Goal: Transaction & Acquisition: Purchase product/service

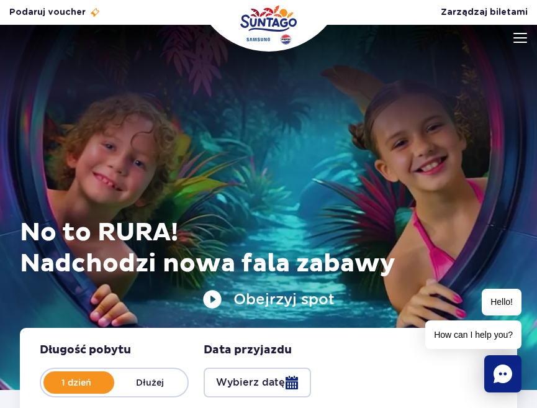
click at [518, 35] on img at bounding box center [520, 38] width 14 height 10
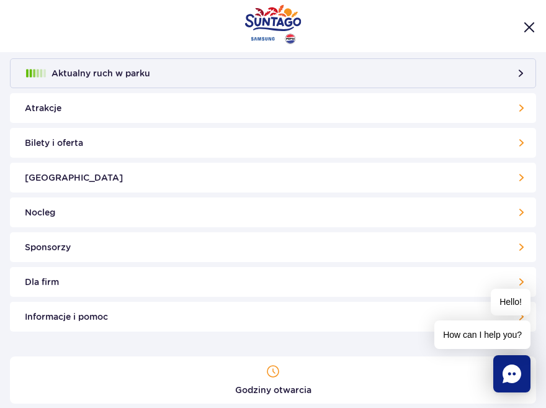
click at [53, 147] on link "Bilety i oferta" at bounding box center [273, 143] width 526 height 30
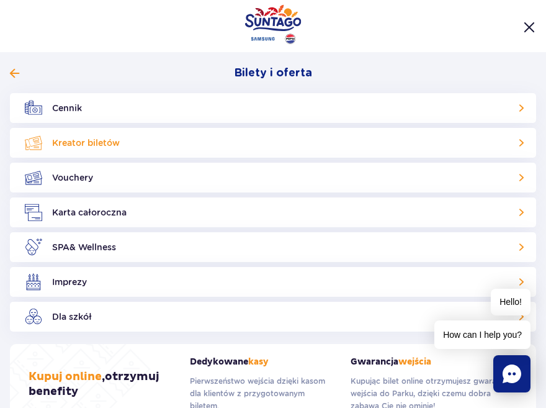
click at [82, 137] on link "Kreator biletów" at bounding box center [273, 143] width 526 height 30
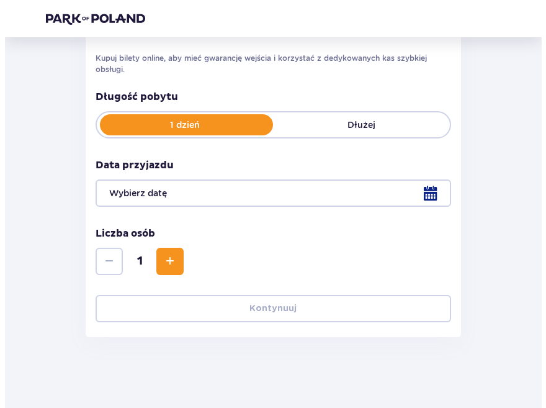
scroll to position [202, 0]
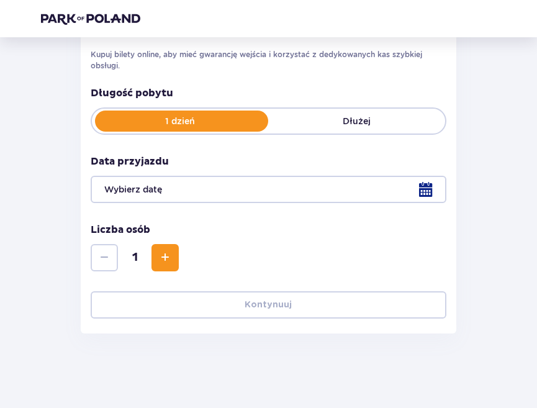
click at [253, 191] on div at bounding box center [268, 189] width 355 height 27
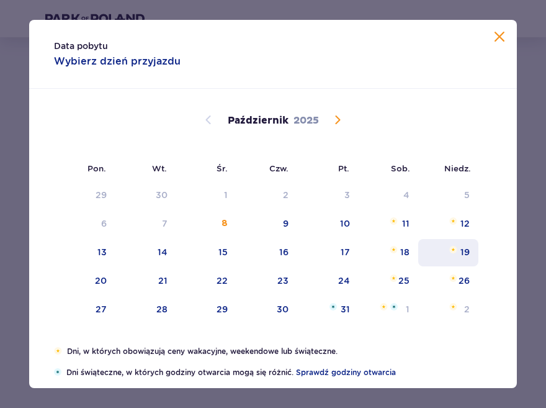
click at [451, 254] on div "19" at bounding box center [448, 252] width 60 height 27
type input "[DATE]"
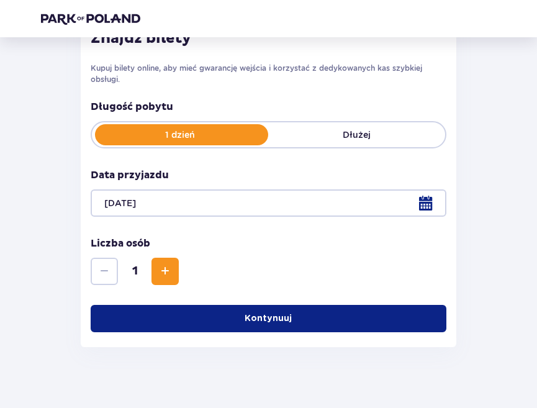
scroll to position [187, 0]
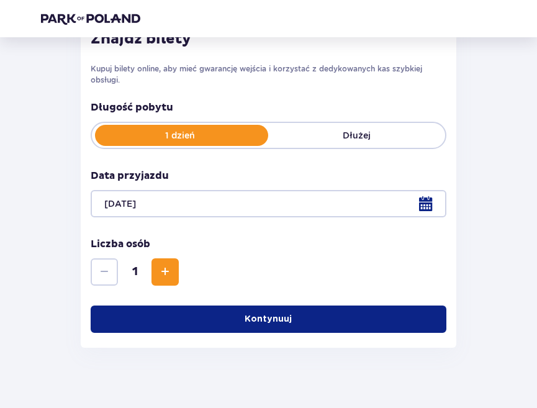
click at [170, 262] on button "Zwiększ" at bounding box center [164, 271] width 27 height 27
click at [171, 264] on span "Zwiększ" at bounding box center [165, 271] width 15 height 15
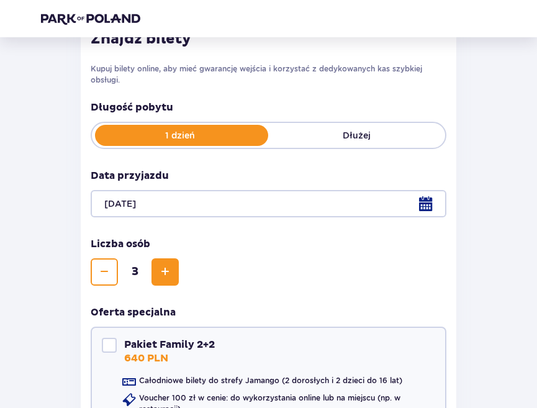
click at [171, 264] on span "Zwiększ" at bounding box center [165, 271] width 15 height 15
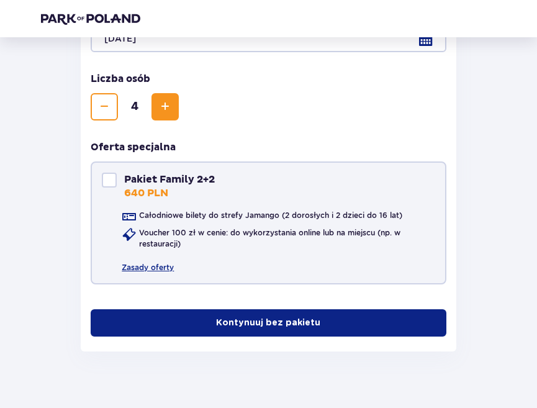
scroll to position [370, 0]
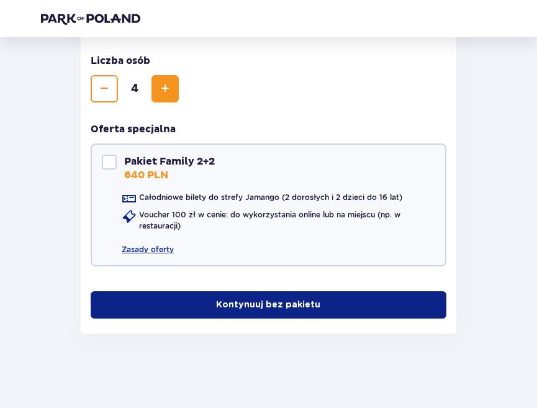
click at [242, 301] on p "Kontynuuj bez pakietu" at bounding box center [268, 304] width 104 height 12
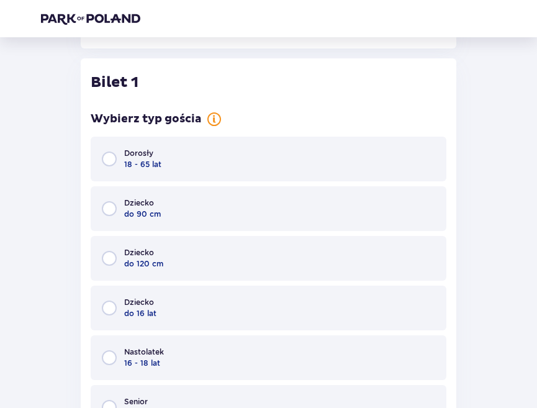
scroll to position [666, 0]
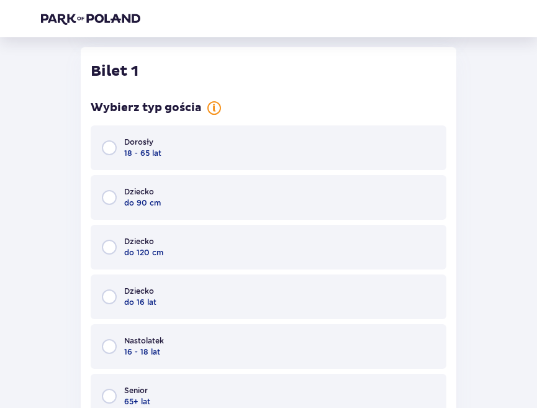
click at [158, 152] on span "18 - 65 lat" at bounding box center [142, 153] width 37 height 11
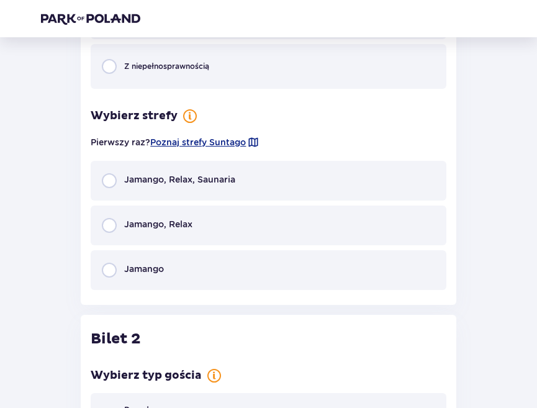
scroll to position [1156, 0]
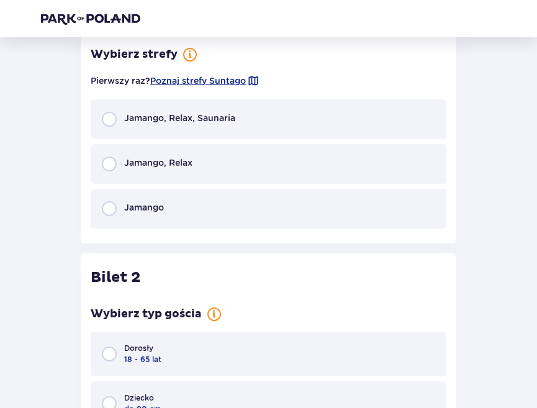
click at [158, 111] on div "Jamango, Relax, Saunaria" at bounding box center [268, 119] width 355 height 40
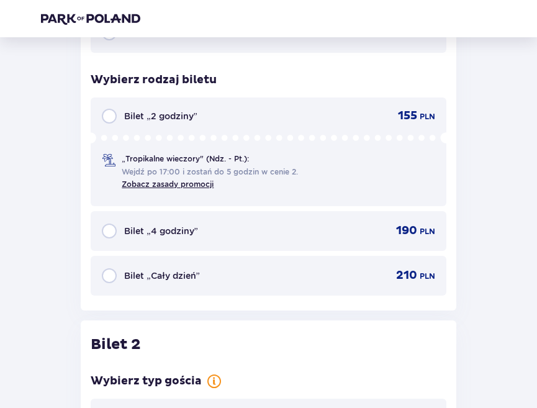
scroll to position [1357, 0]
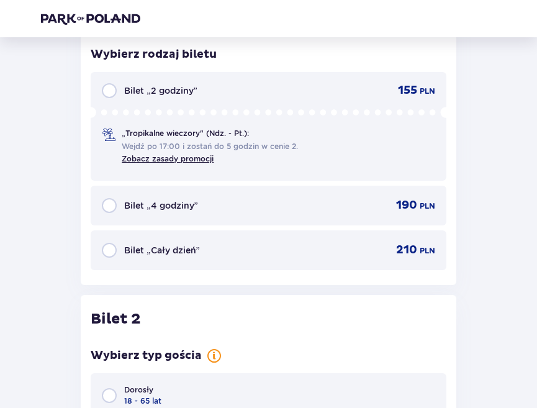
click at [203, 247] on div "Bilet „Cały dzień” 210 PLN" at bounding box center [268, 250] width 332 height 15
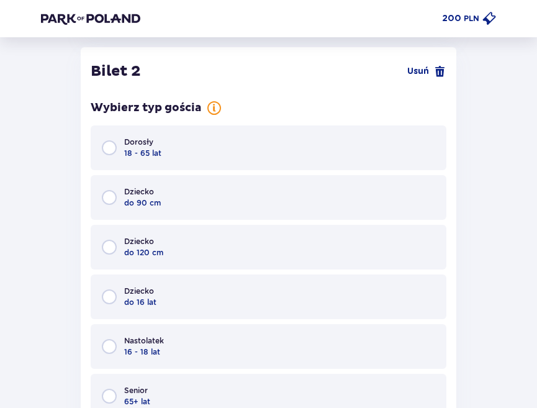
click at [182, 151] on div "Dorosły 18 - 65 lat" at bounding box center [268, 147] width 355 height 45
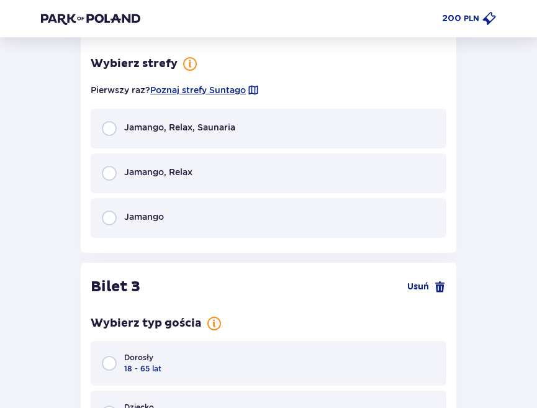
scroll to position [2095, 0]
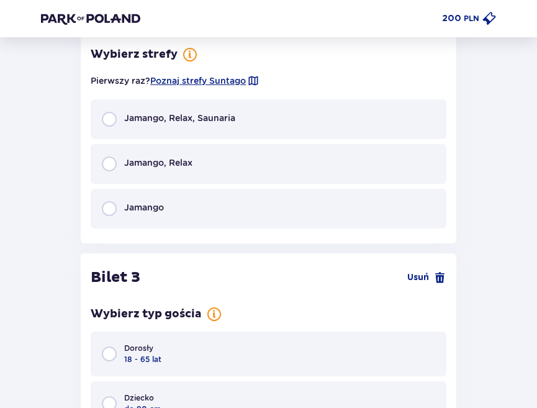
click at [184, 128] on div "Jamango, Relax, Saunaria" at bounding box center [268, 119] width 355 height 40
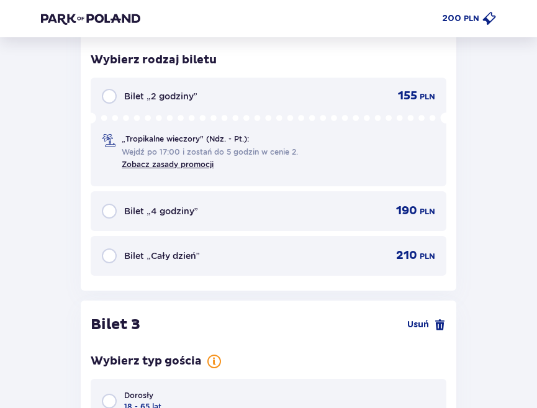
scroll to position [2296, 0]
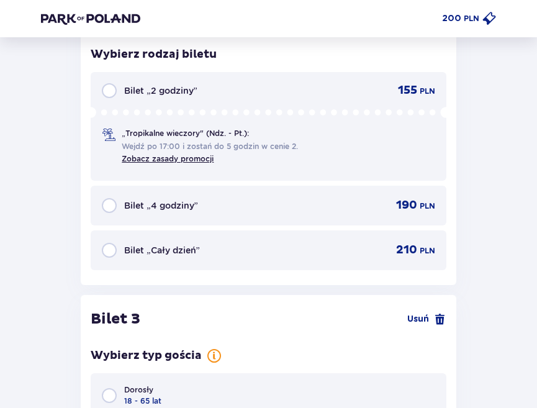
click at [192, 241] on div "Bilet „Cały dzień” 210 PLN" at bounding box center [268, 250] width 355 height 40
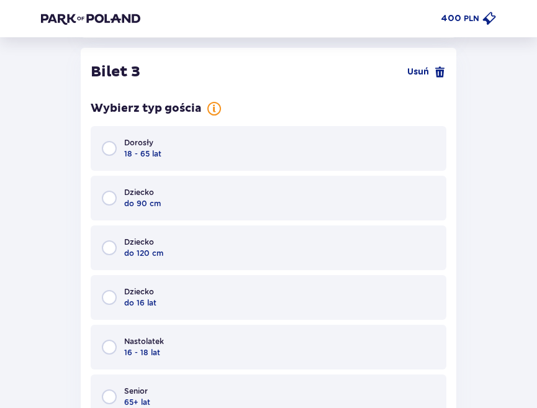
scroll to position [2543, 0]
click at [205, 148] on div "Dorosły 18 - 65 lat" at bounding box center [268, 147] width 355 height 45
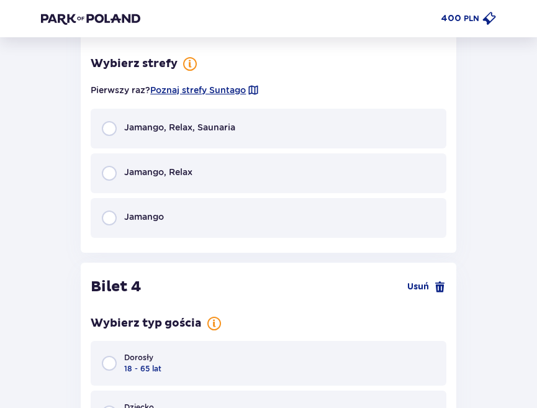
scroll to position [3033, 0]
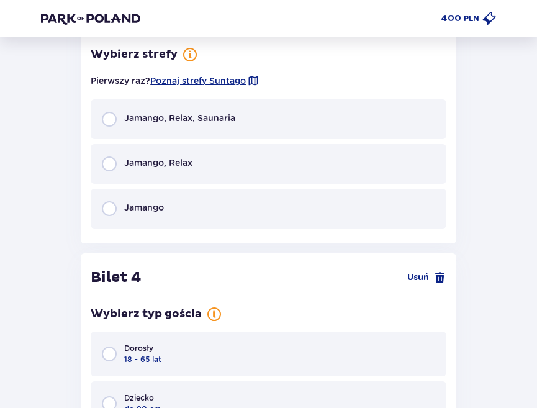
click at [203, 128] on div "Jamango, Relax, Saunaria" at bounding box center [268, 119] width 355 height 40
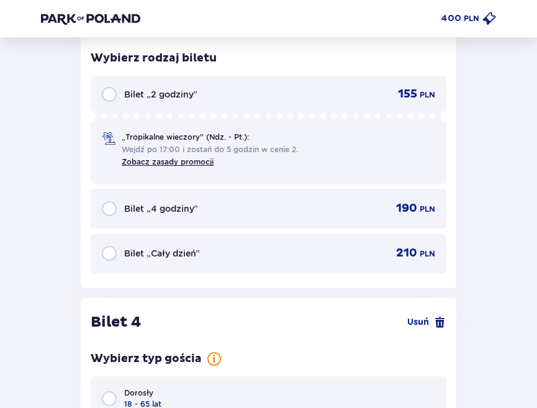
scroll to position [3234, 0]
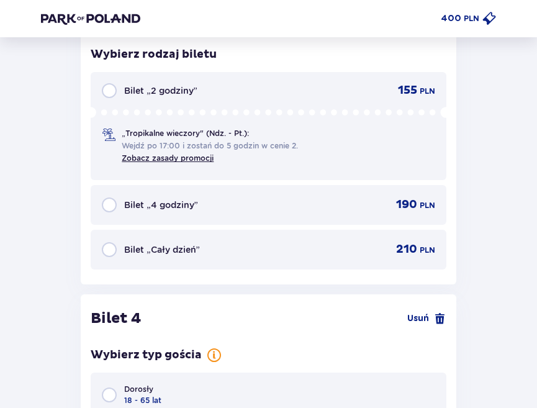
click at [187, 243] on span "Bilet „Cały dzień”" at bounding box center [161, 249] width 75 height 12
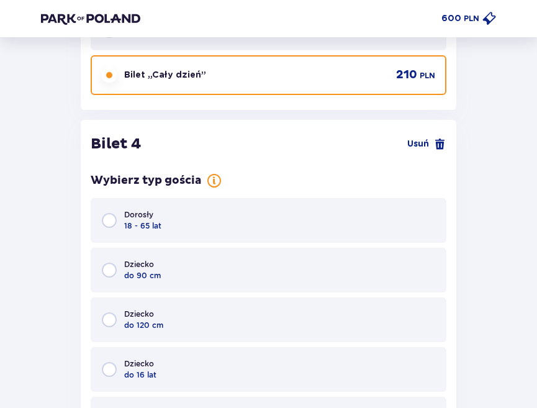
scroll to position [3481, 0]
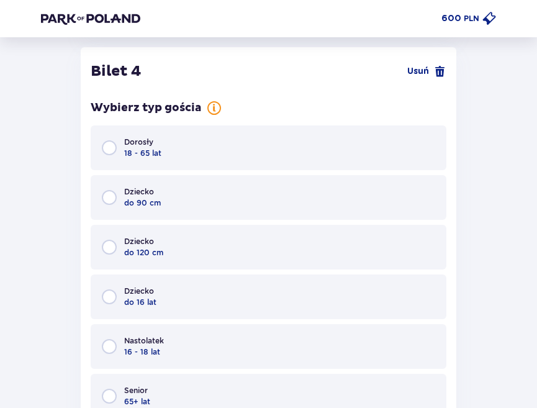
click at [194, 159] on div "Dorosły 18 - 65 lat" at bounding box center [268, 147] width 355 height 45
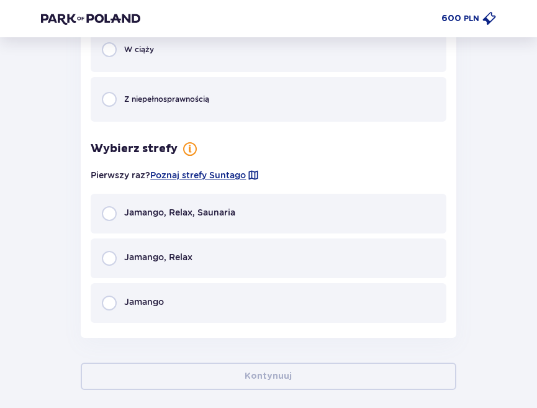
scroll to position [3933, 0]
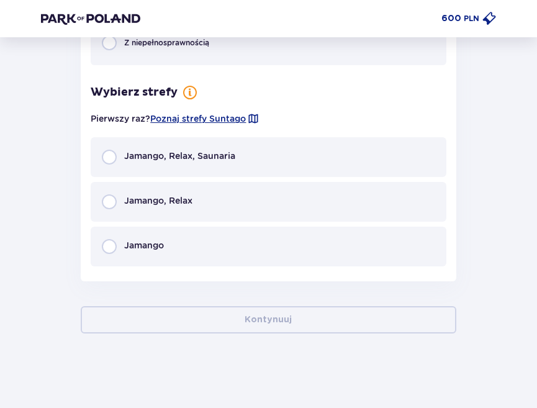
click at [194, 163] on div "Jamango, Relax, Saunaria" at bounding box center [168, 156] width 133 height 15
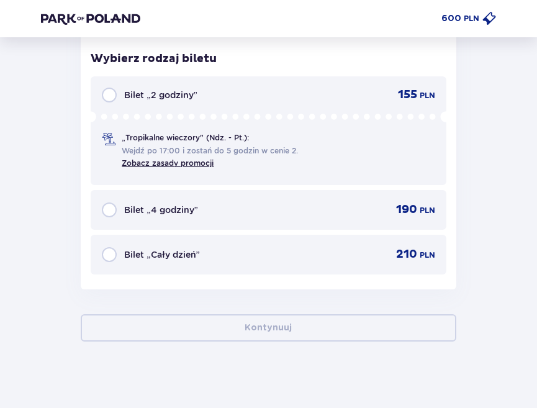
scroll to position [4172, 0]
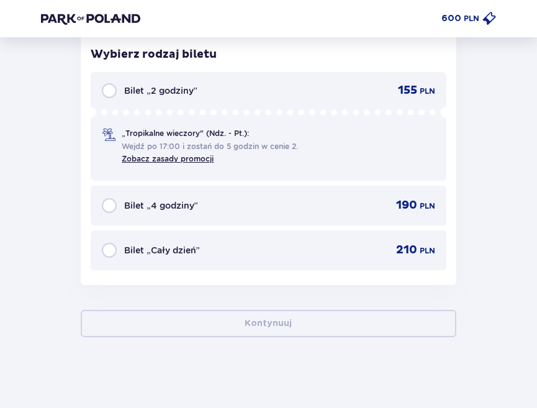
click at [203, 260] on div "Bilet „Cały dzień” 210 PLN" at bounding box center [268, 250] width 355 height 40
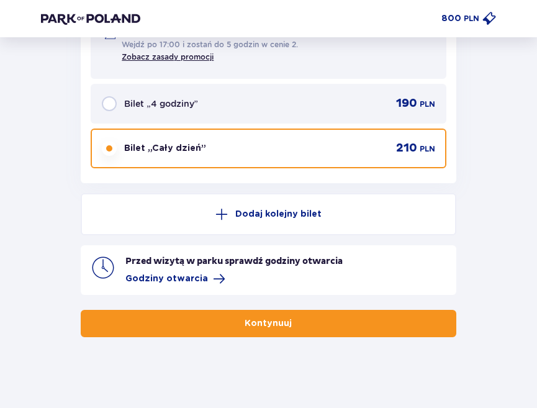
scroll to position [4277, 0]
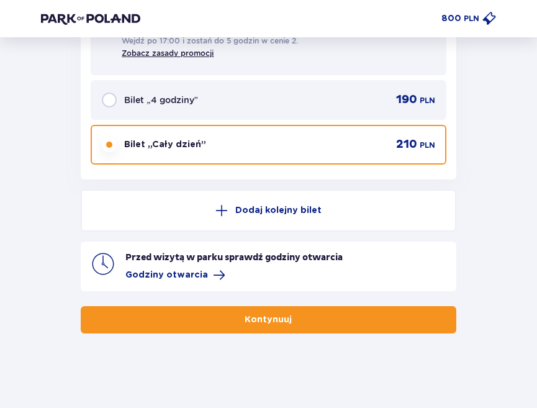
click at [266, 315] on p "Kontynuuj" at bounding box center [267, 319] width 47 height 12
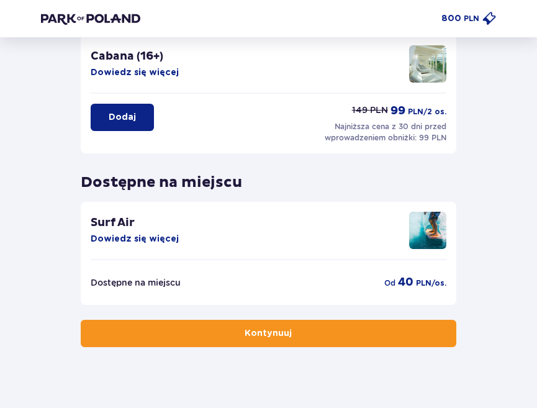
scroll to position [341, 0]
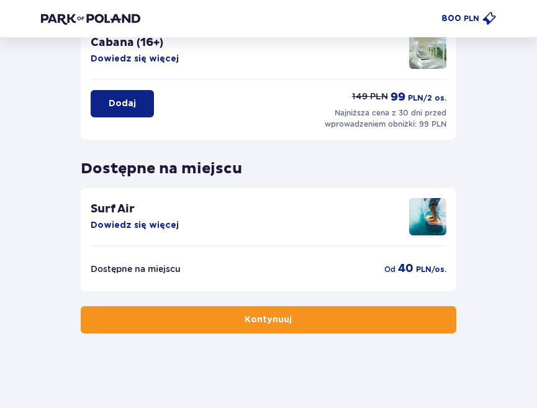
click at [247, 323] on p "Kontynuuj" at bounding box center [267, 319] width 47 height 12
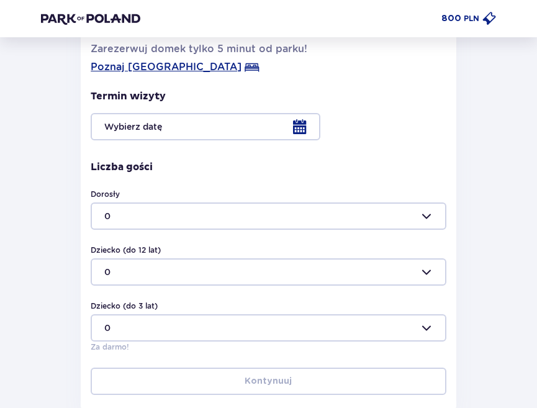
scroll to position [367, 0]
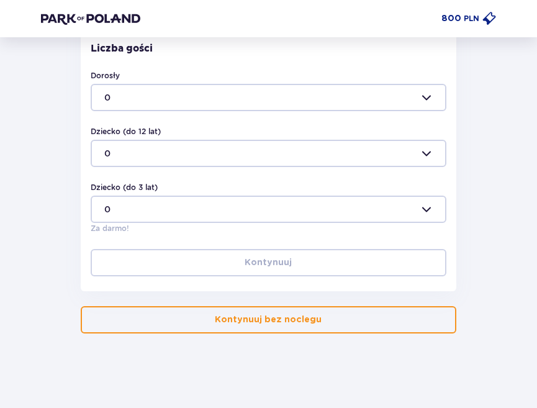
click at [285, 313] on p "Kontynuuj bez noclegu" at bounding box center [268, 319] width 107 height 12
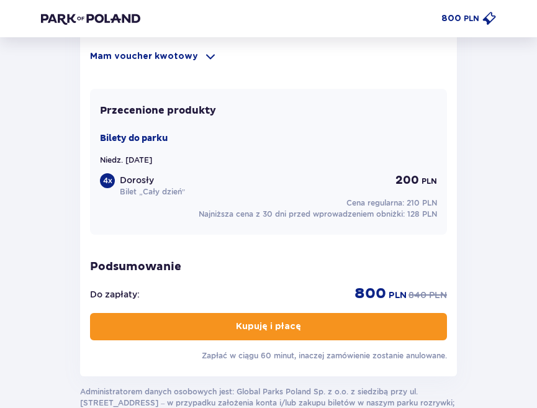
scroll to position [992, 0]
